Goal: Task Accomplishment & Management: Manage account settings

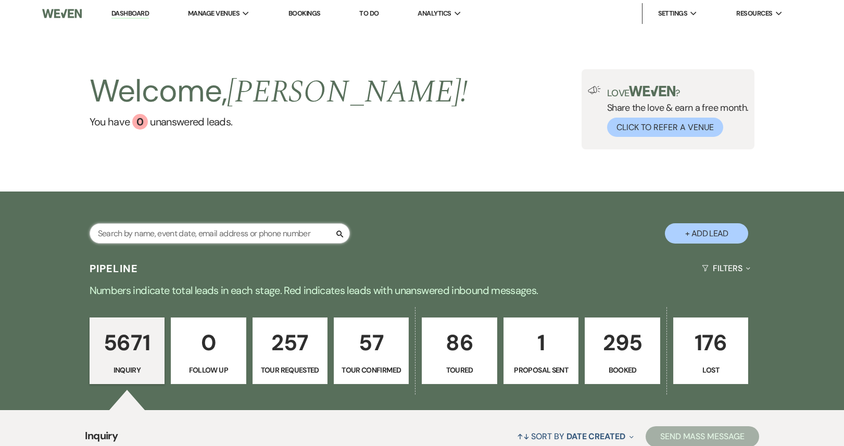
click at [158, 235] on input "text" at bounding box center [220, 233] width 260 height 20
paste input "[EMAIL_ADDRESS][DOMAIN_NAME]"
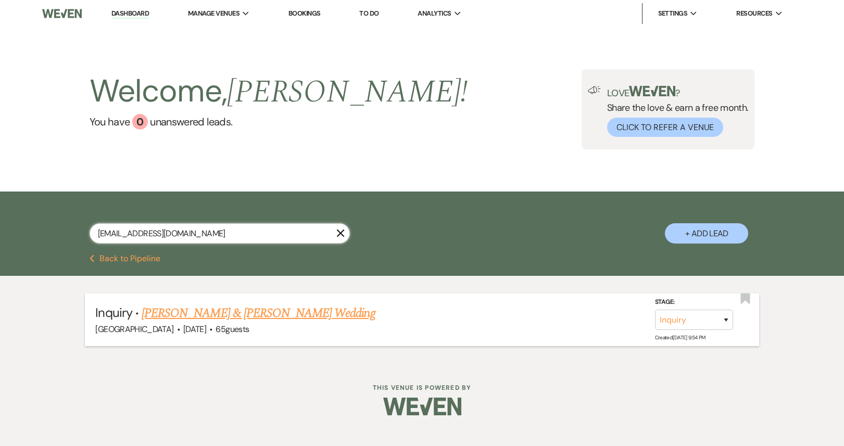
type input "[EMAIL_ADDRESS][DOMAIN_NAME]"
click at [686, 321] on select "Inquiry Follow Up Tour Requested Tour Confirmed Toured Proposal Sent Booked Lost" at bounding box center [694, 320] width 78 height 20
select select "4"
click at [655, 310] on select "Inquiry Follow Up Tour Requested Tour Confirmed Toured Proposal Sent Booked Lost" at bounding box center [694, 320] width 78 height 20
click at [703, 322] on button "Save" at bounding box center [712, 319] width 52 height 21
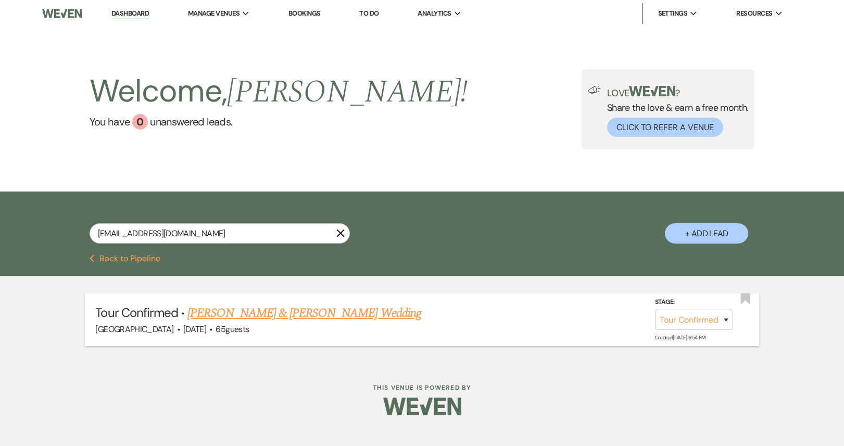
click at [140, 14] on link "Dashboard" at bounding box center [129, 14] width 37 height 10
select select "4"
